Goal: Book appointment/travel/reservation

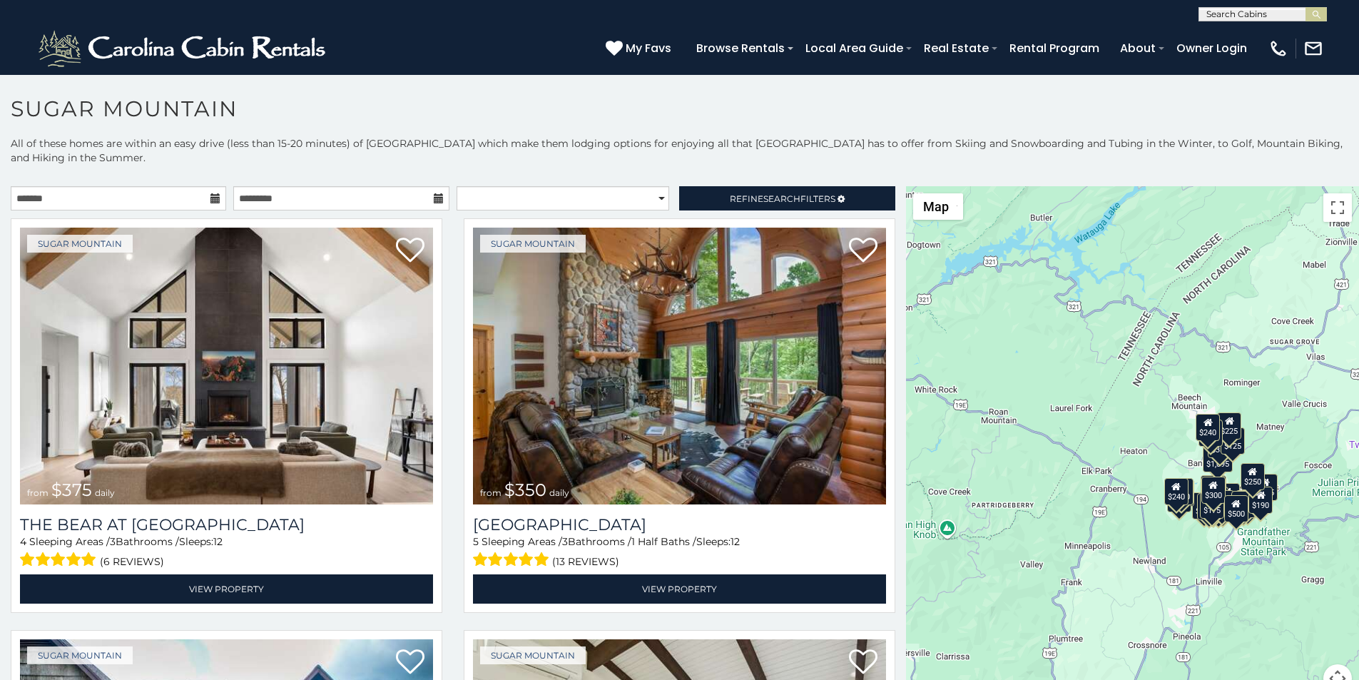
scroll to position [6, 0]
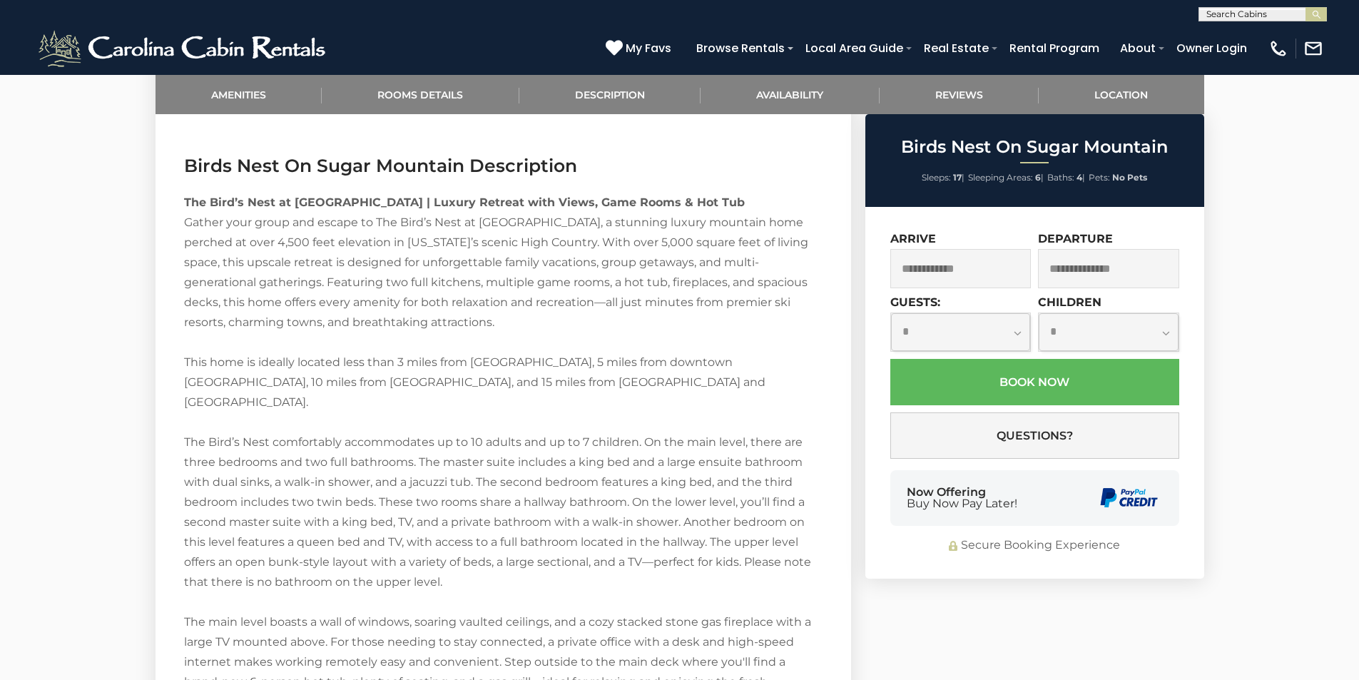
scroll to position [1680, 0]
click at [920, 539] on div "Secure Booking Experience" at bounding box center [1034, 545] width 289 height 16
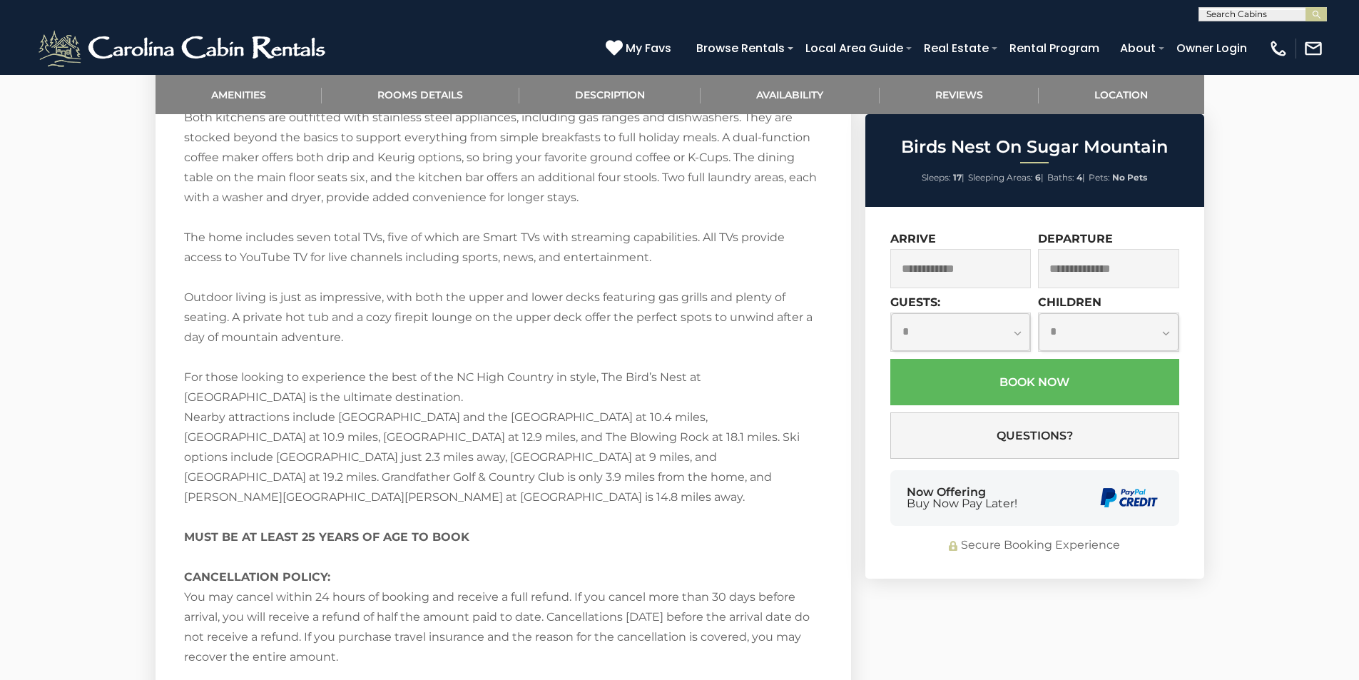
scroll to position [2442, 0]
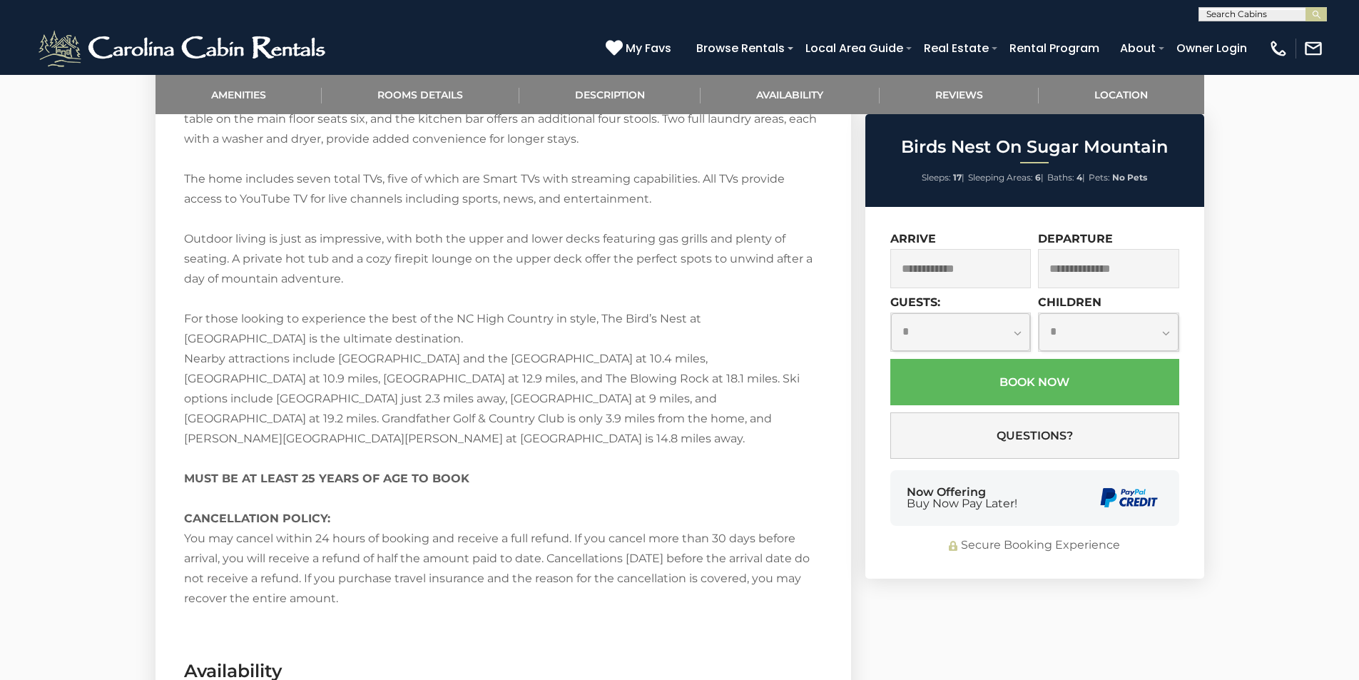
click at [1054, 509] on div "Now Offering Buy Now Pay Later!" at bounding box center [1034, 498] width 289 height 56
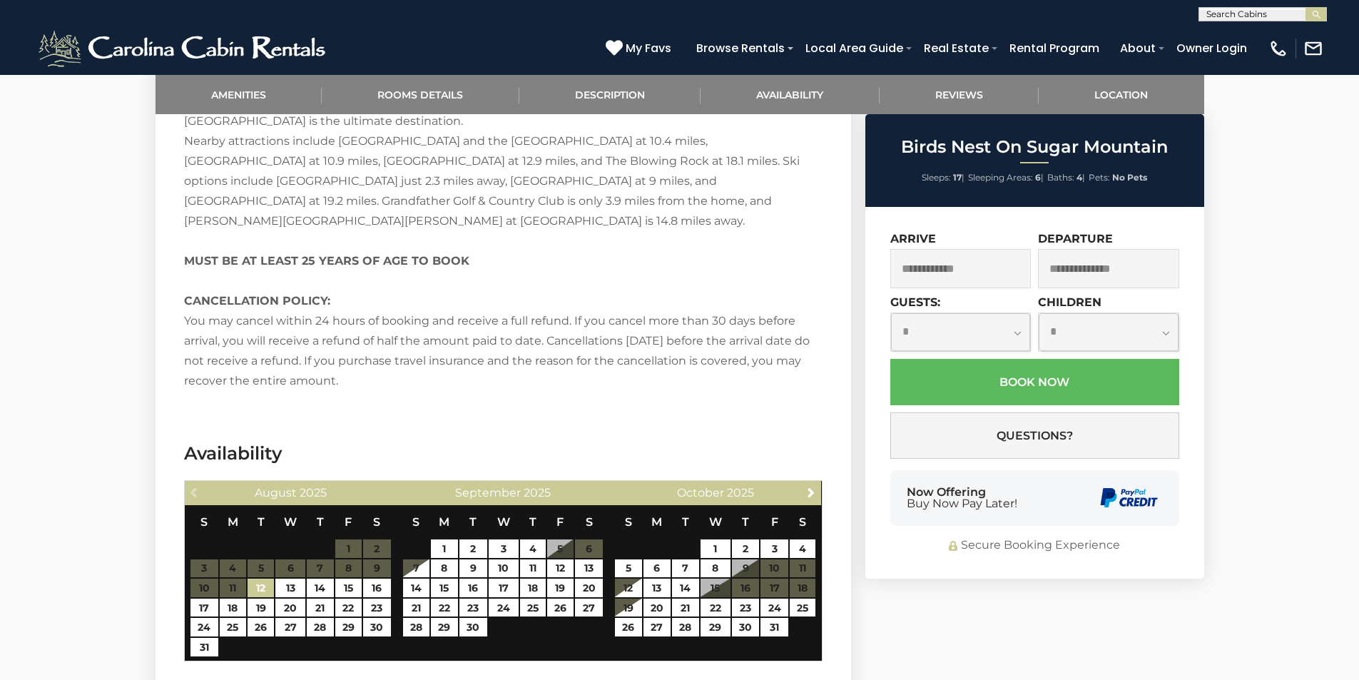
scroll to position [2574, 0]
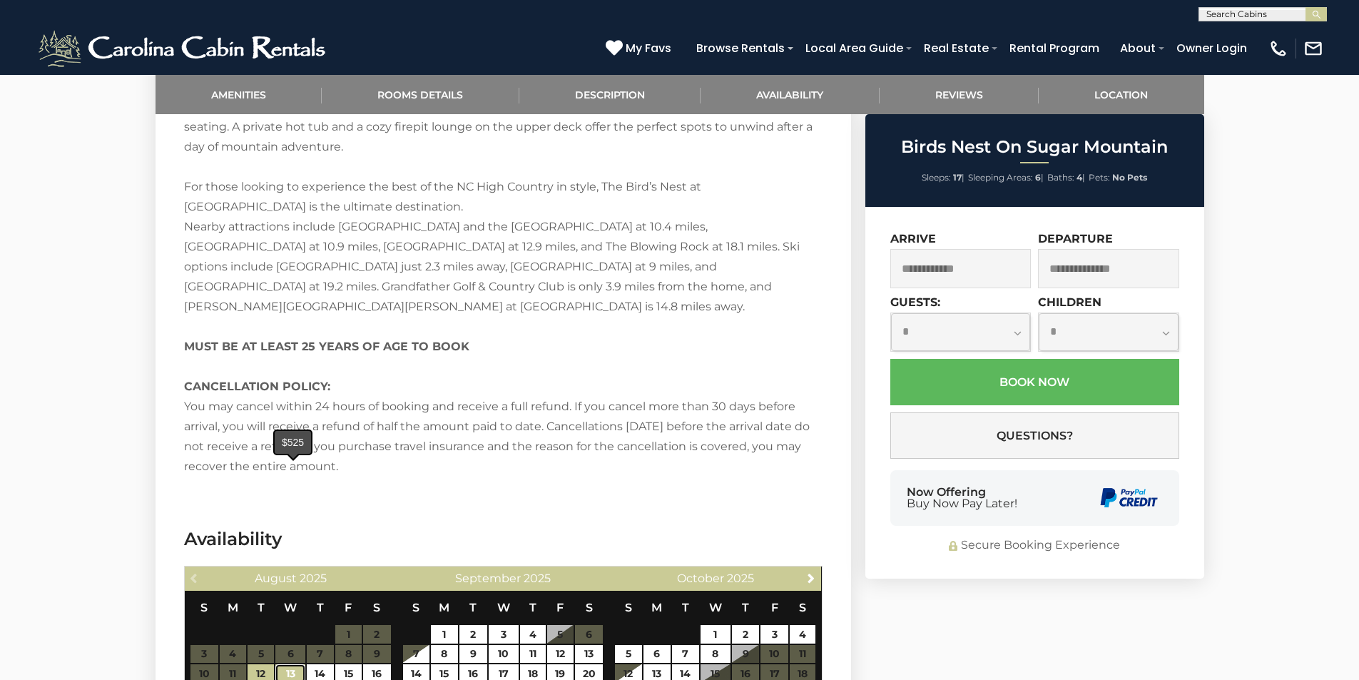
click at [280, 664] on link "13" at bounding box center [290, 673] width 30 height 19
type input "**********"
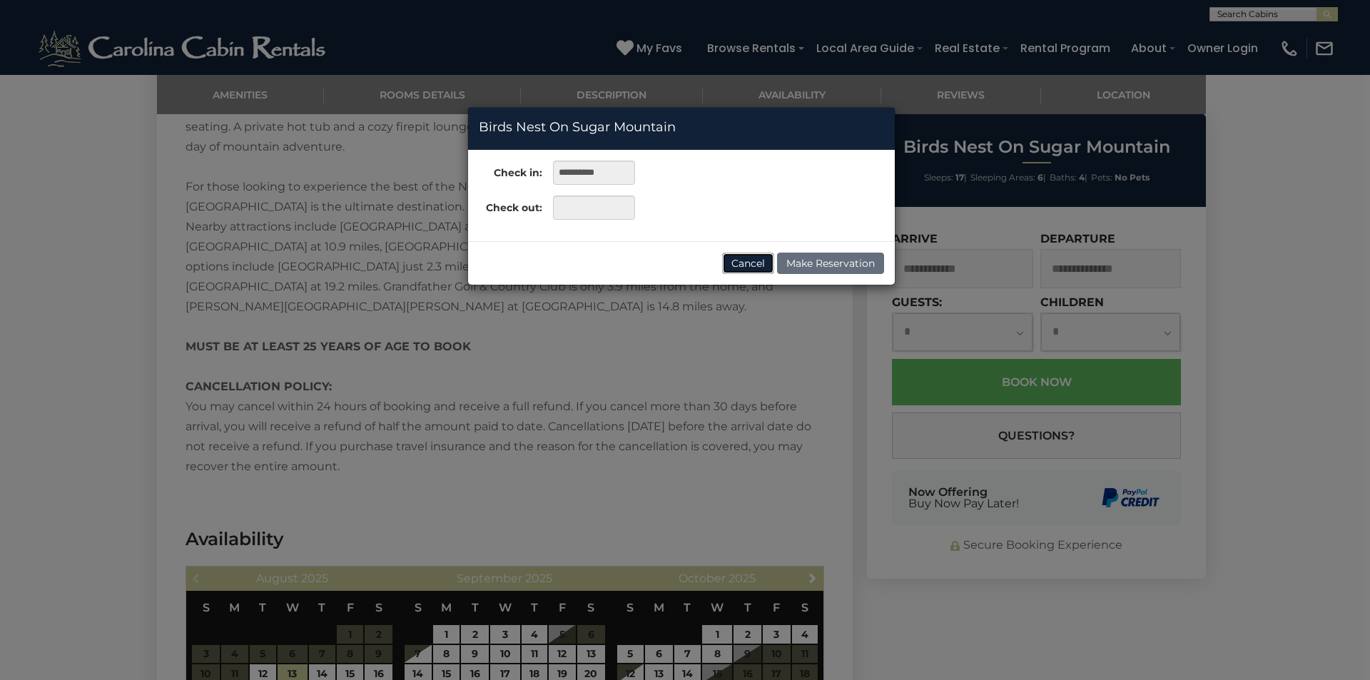
click at [753, 261] on button "Cancel" at bounding box center [748, 263] width 52 height 21
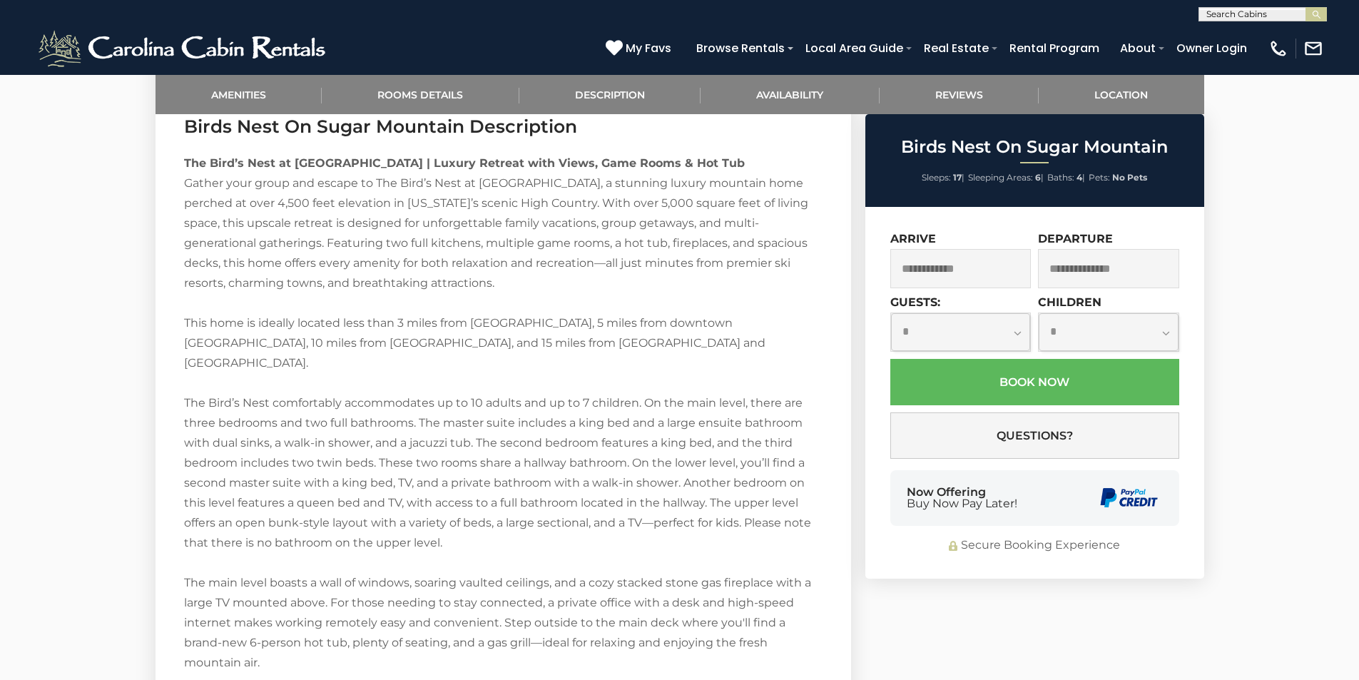
scroll to position [1801, 0]
